Goal: Task Accomplishment & Management: Use online tool/utility

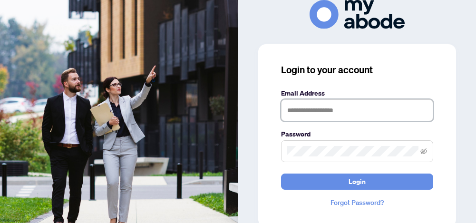
type input "**********"
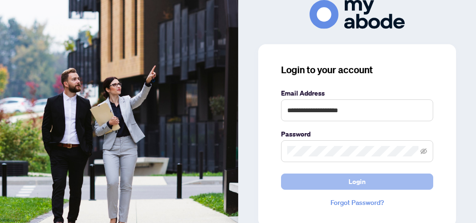
click at [341, 175] on button "Login" at bounding box center [357, 182] width 152 height 16
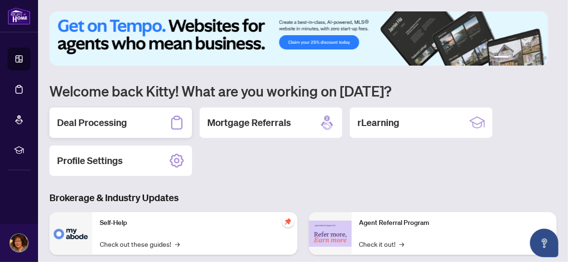
click at [68, 132] on div "Deal Processing" at bounding box center [120, 122] width 143 height 30
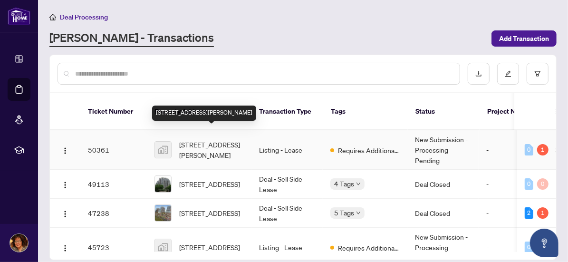
click at [213, 139] on span "[STREET_ADDRESS][PERSON_NAME]" at bounding box center [211, 149] width 65 height 21
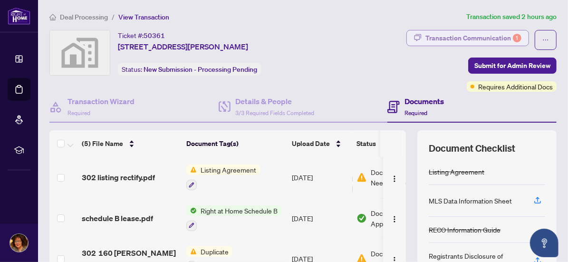
click at [426, 41] on div "Transaction Communication 1" at bounding box center [474, 37] width 96 height 15
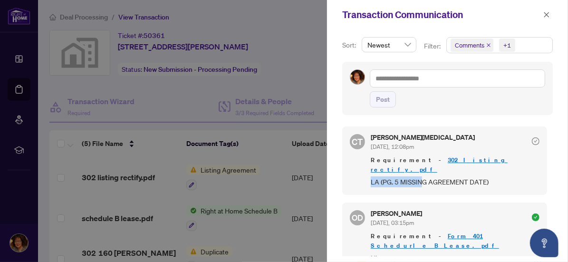
drag, startPoint x: 420, startPoint y: 174, endPoint x: 370, endPoint y: 170, distance: 49.6
click at [371, 176] on span "LA (PG. 5 MISSING AGREEMENT DATE)" at bounding box center [455, 181] width 169 height 11
click at [544, 11] on icon "close" at bounding box center [547, 14] width 7 height 7
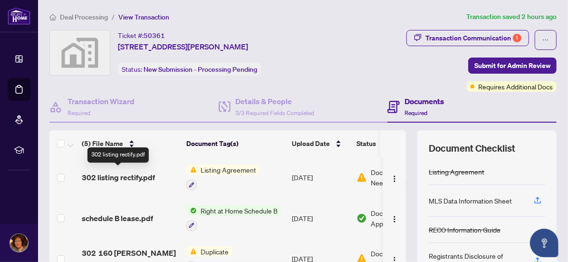
click at [141, 176] on span "302 listing rectify.pdf" at bounding box center [118, 177] width 73 height 11
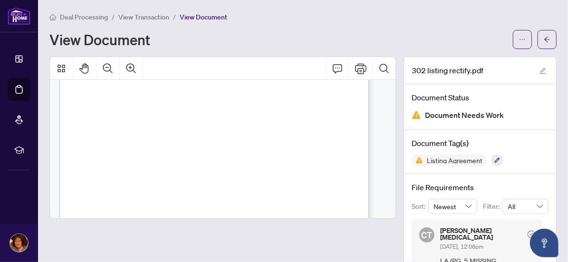
scroll to position [1695, 0]
click at [357, 71] on icon "Print" at bounding box center [360, 68] width 11 height 11
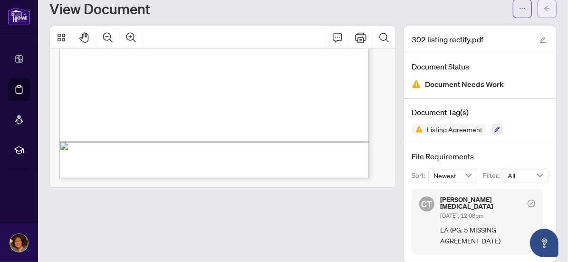
click at [544, 12] on span "button" at bounding box center [547, 8] width 7 height 15
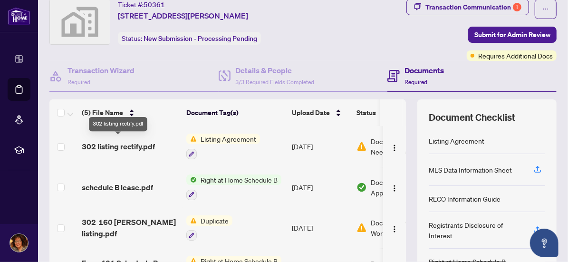
click at [132, 144] on span "302 listing rectify.pdf" at bounding box center [118, 146] width 73 height 11
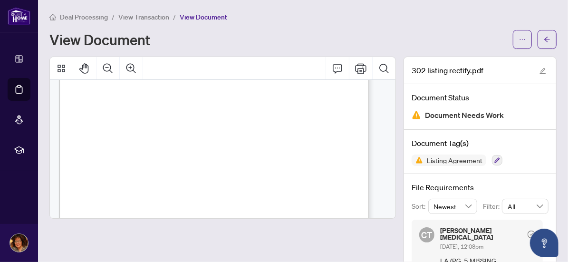
scroll to position [98, 0]
click at [543, 44] on button "button" at bounding box center [547, 39] width 19 height 19
